Goal: Navigation & Orientation: Find specific page/section

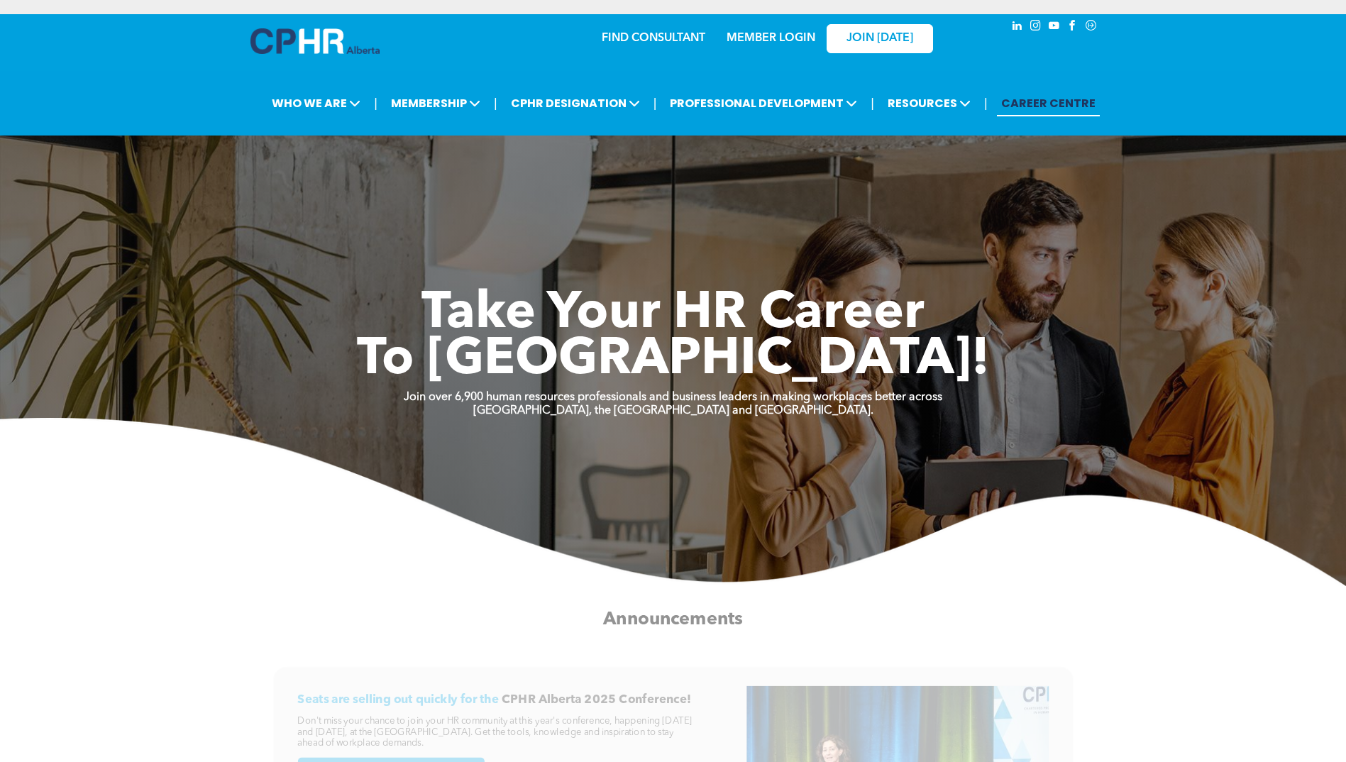
click at [359, 49] on img at bounding box center [314, 41] width 129 height 26
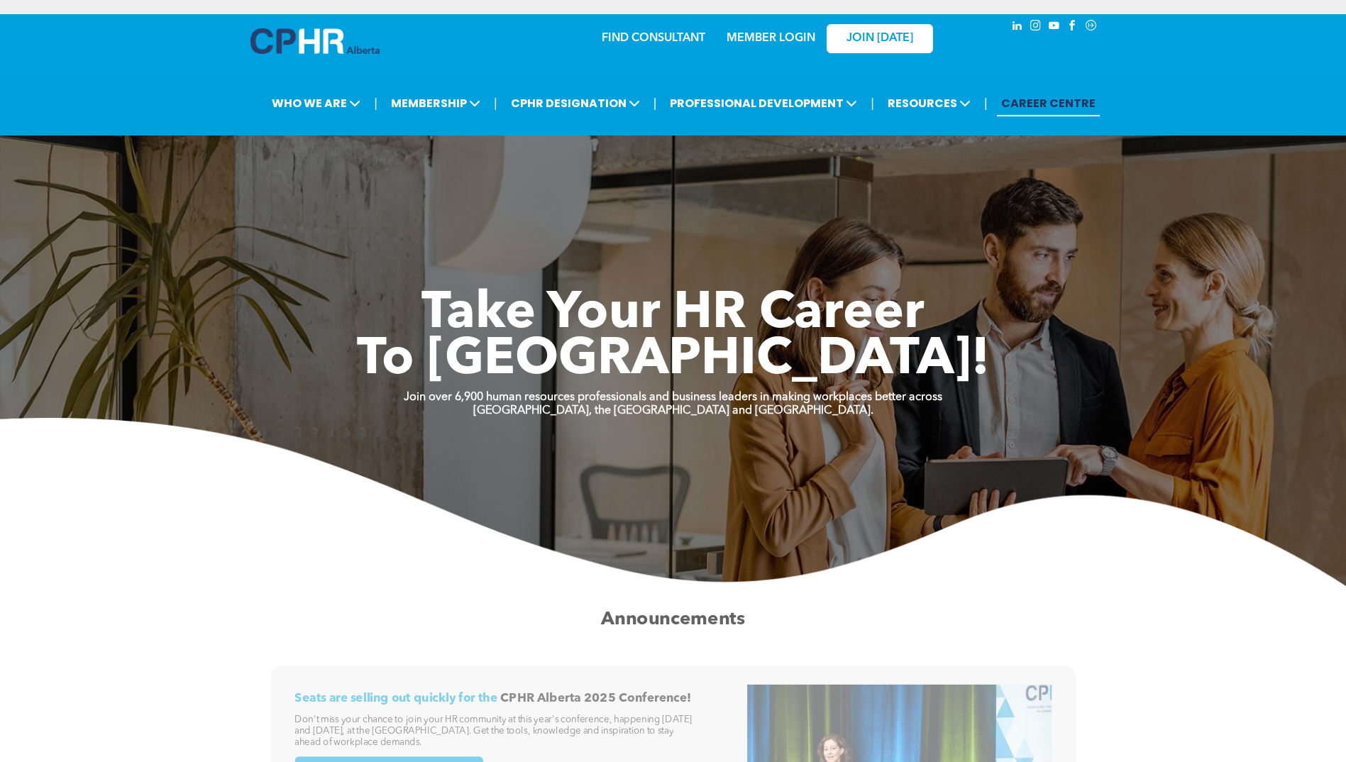
scroll to position [213, 0]
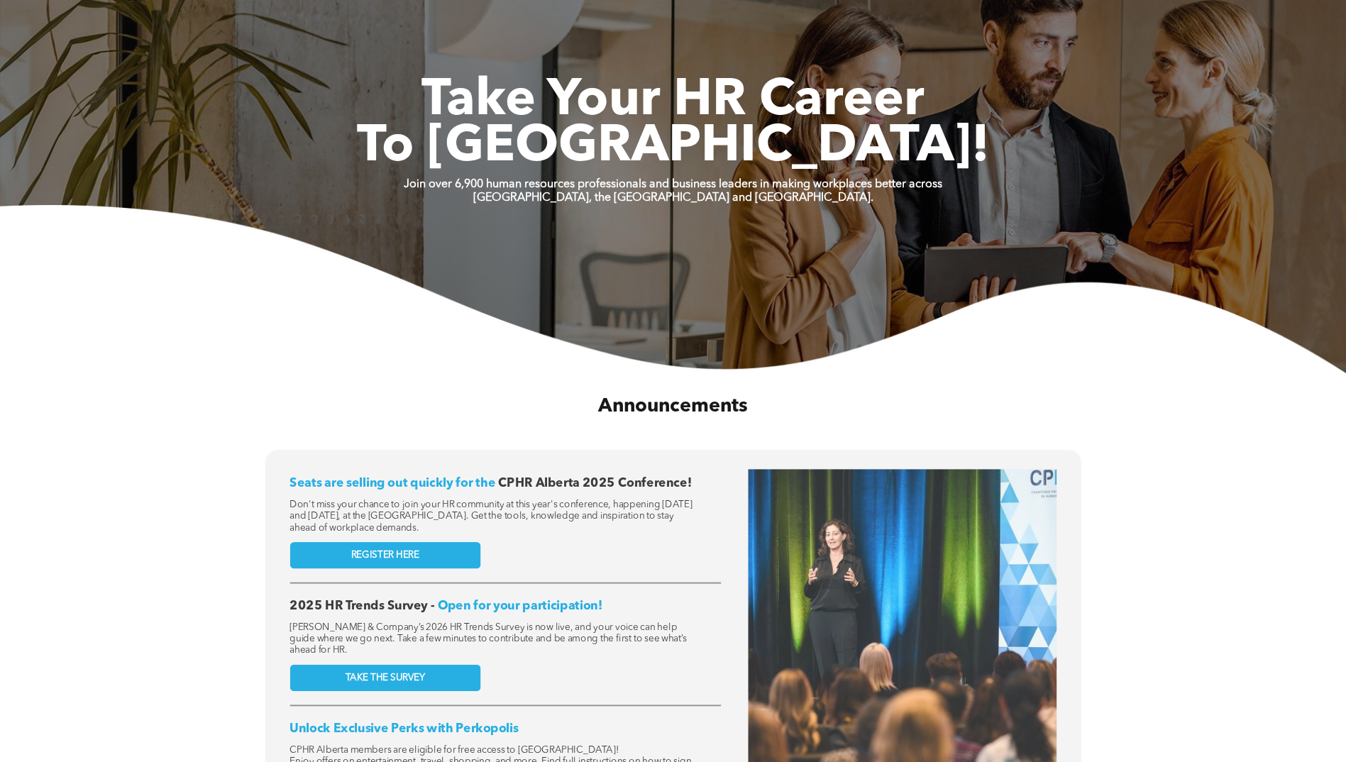
click at [1048, 487] on div at bounding box center [902, 650] width 308 height 363
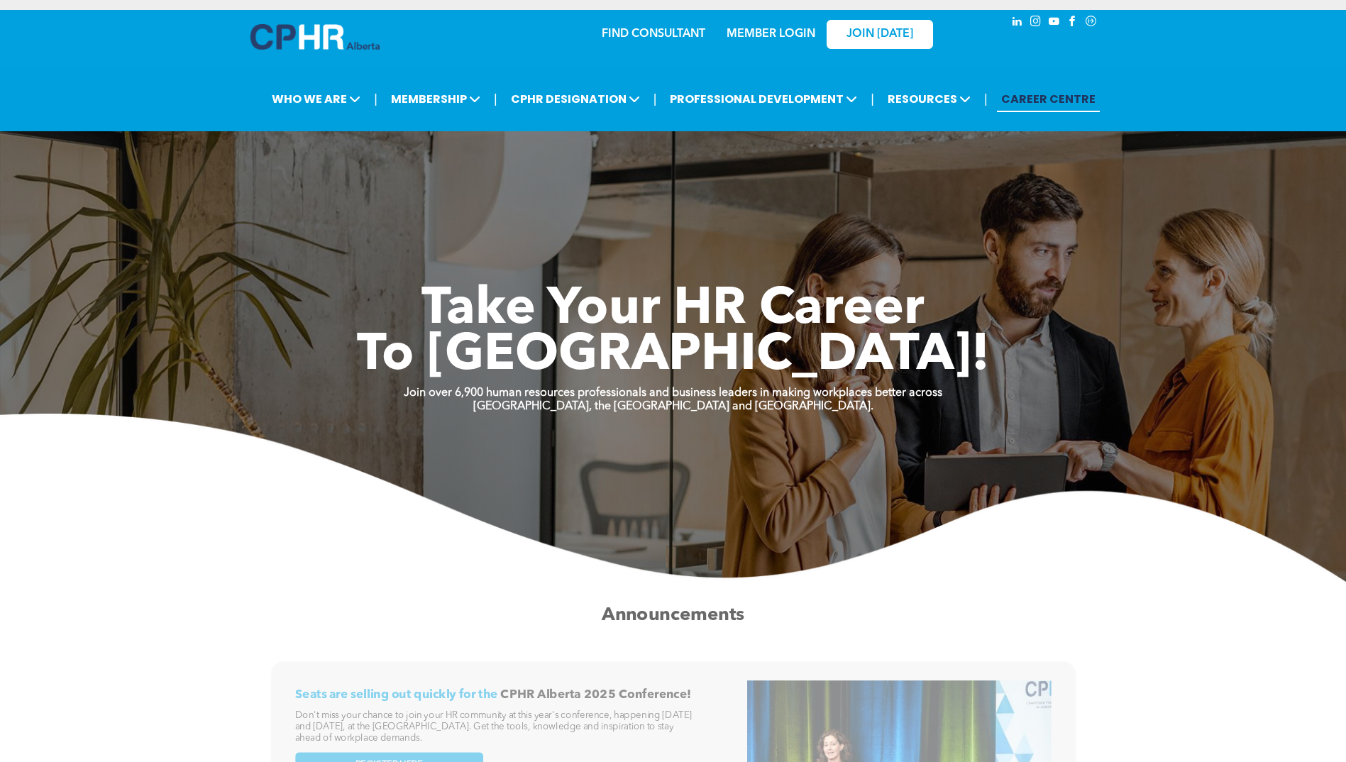
scroll to position [0, 0]
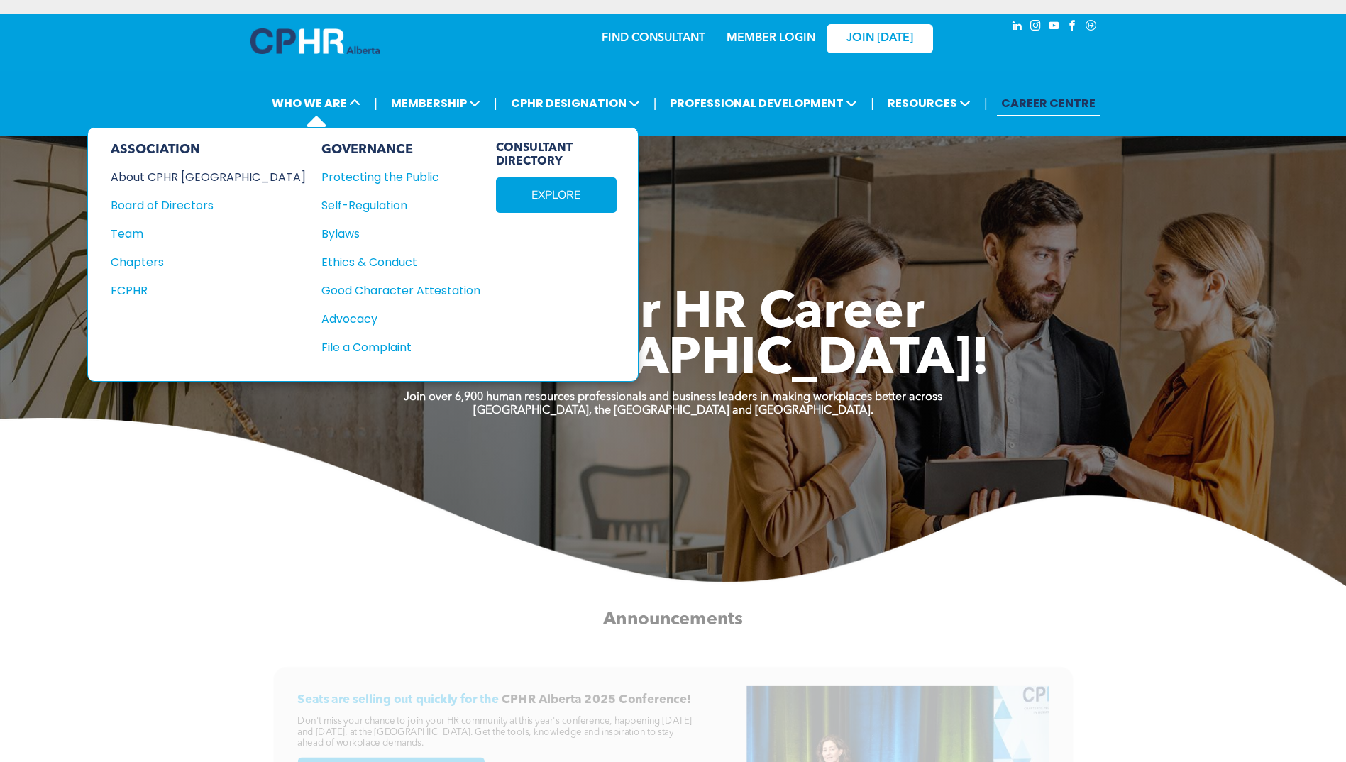
click at [147, 175] on div "About CPHR Alberta" at bounding box center [199, 177] width 176 height 18
